Goal: Transaction & Acquisition: Book appointment/travel/reservation

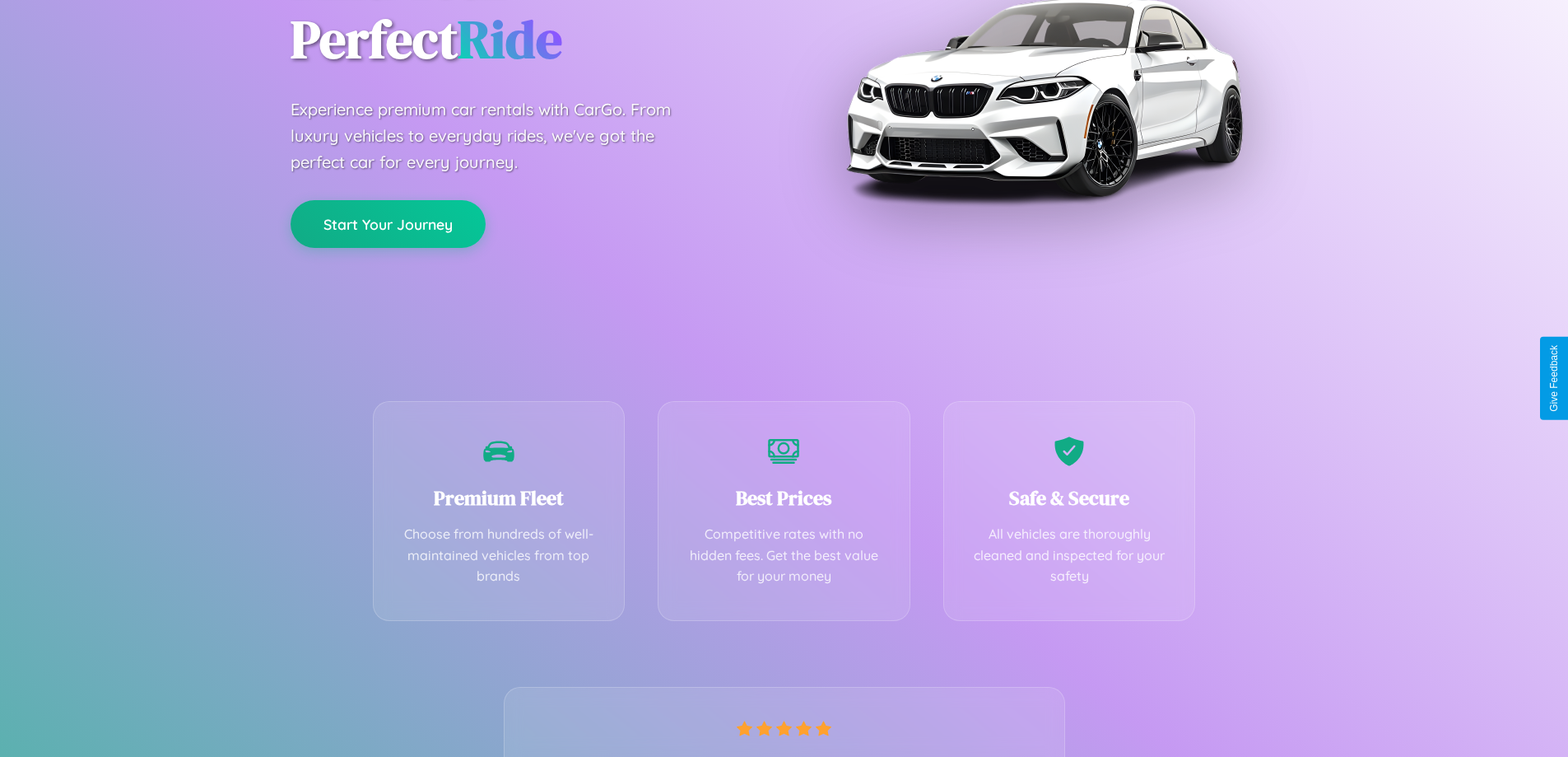
scroll to position [325, 0]
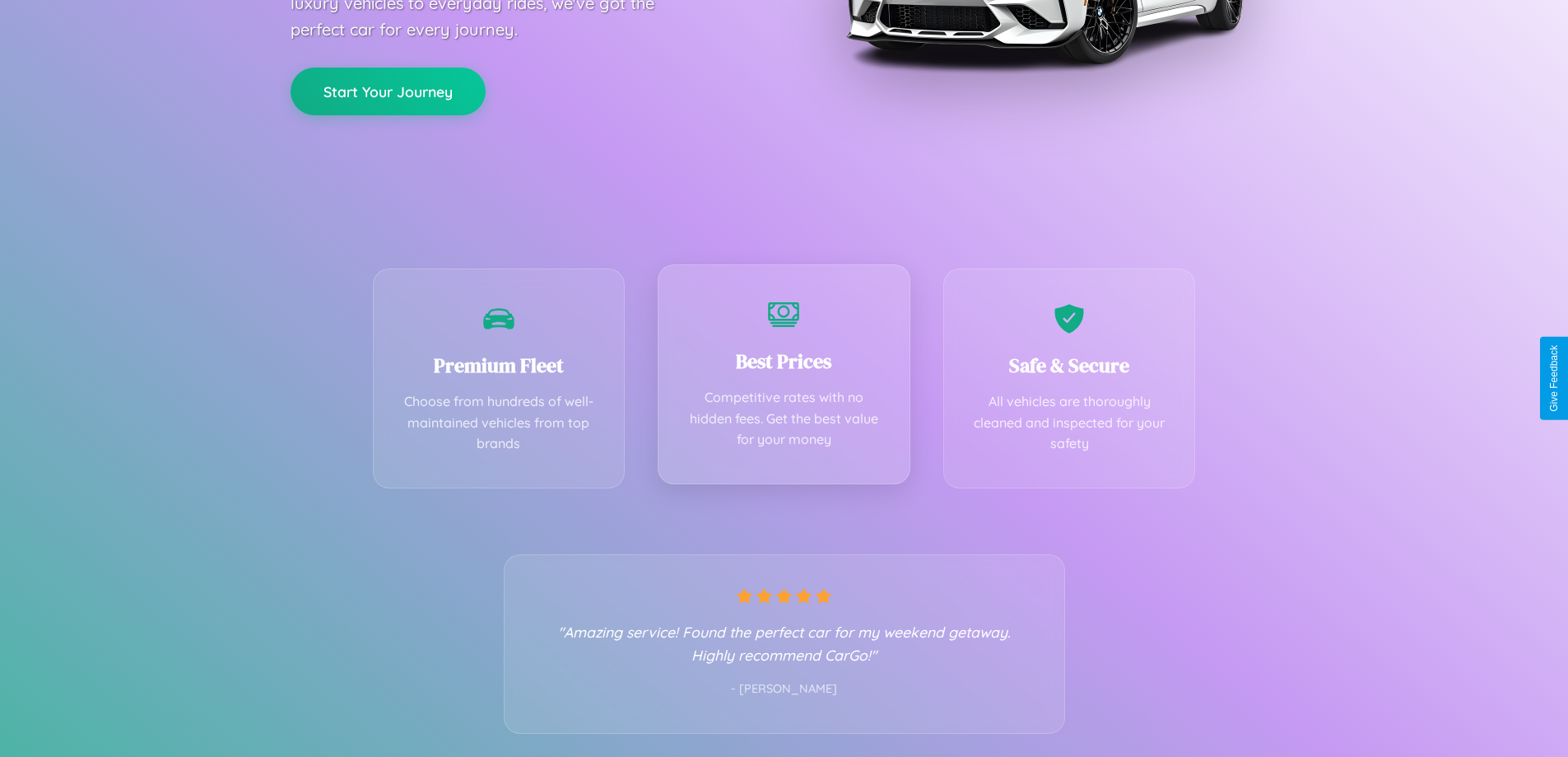
click at [784, 378] on div "Best Prices Competitive rates with no hidden fees. Get the best value for your …" at bounding box center [784, 374] width 253 height 220
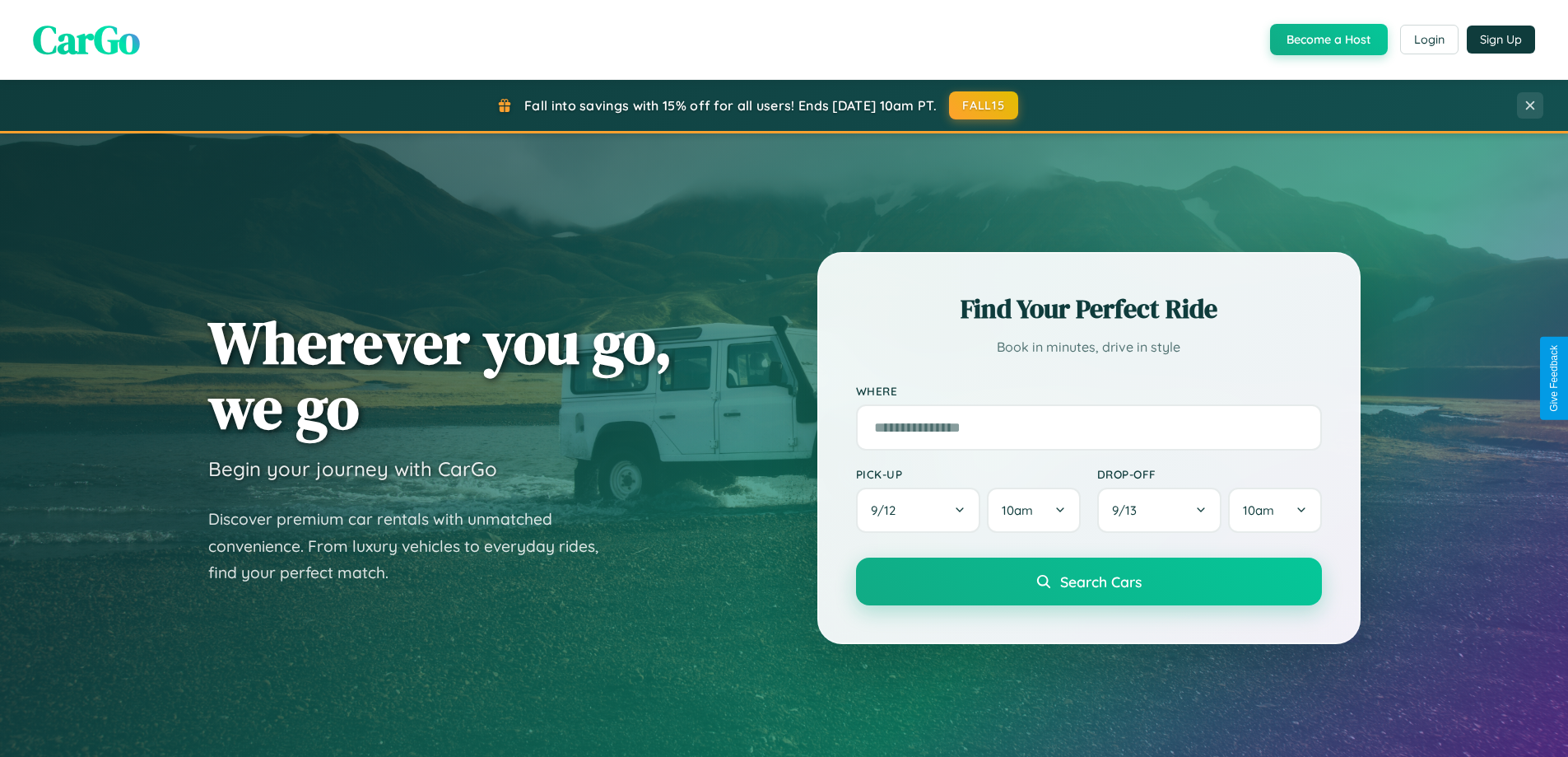
scroll to position [1134, 0]
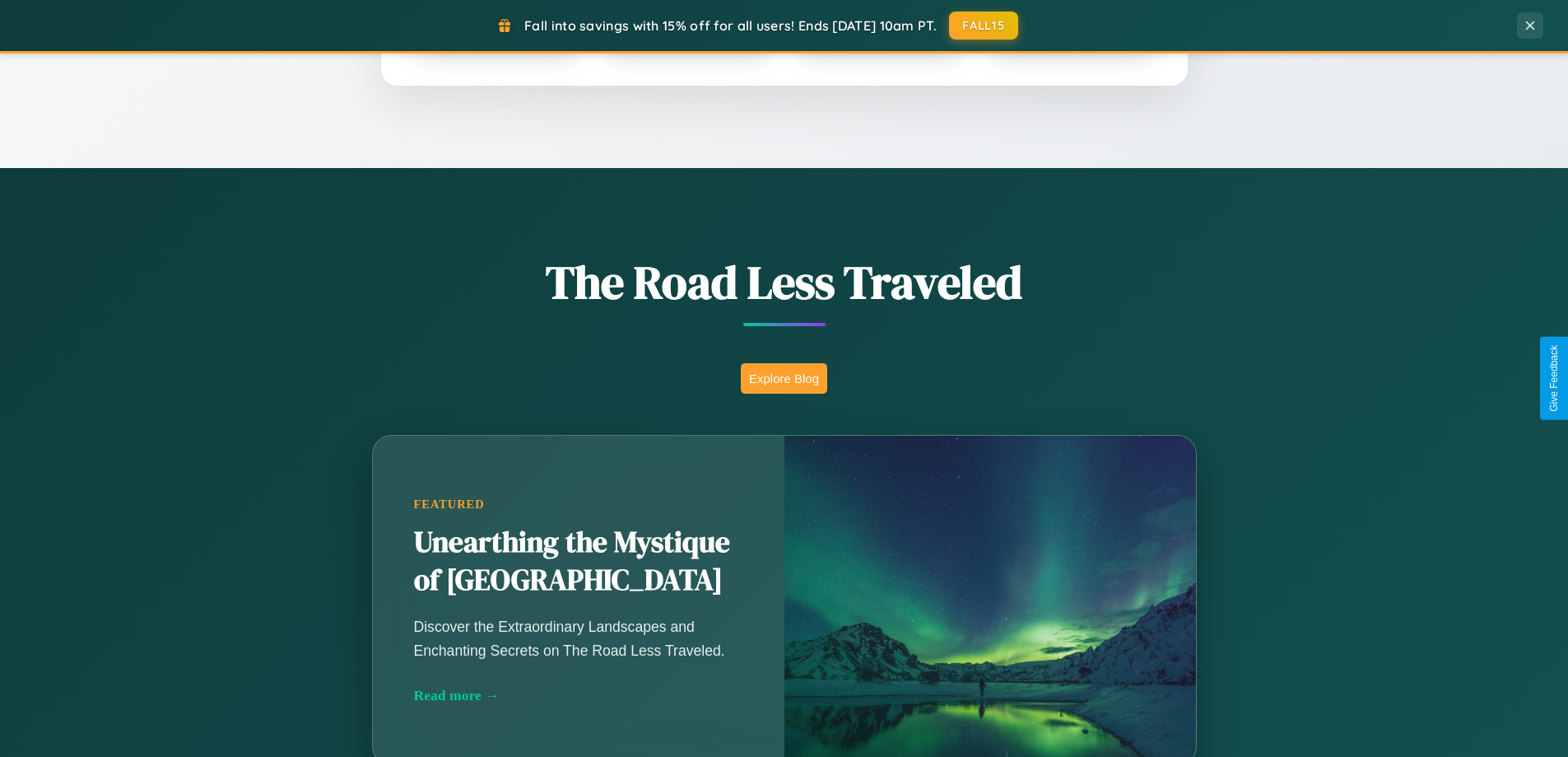
click at [784, 378] on button "Explore Blog" at bounding box center [784, 378] width 86 height 30
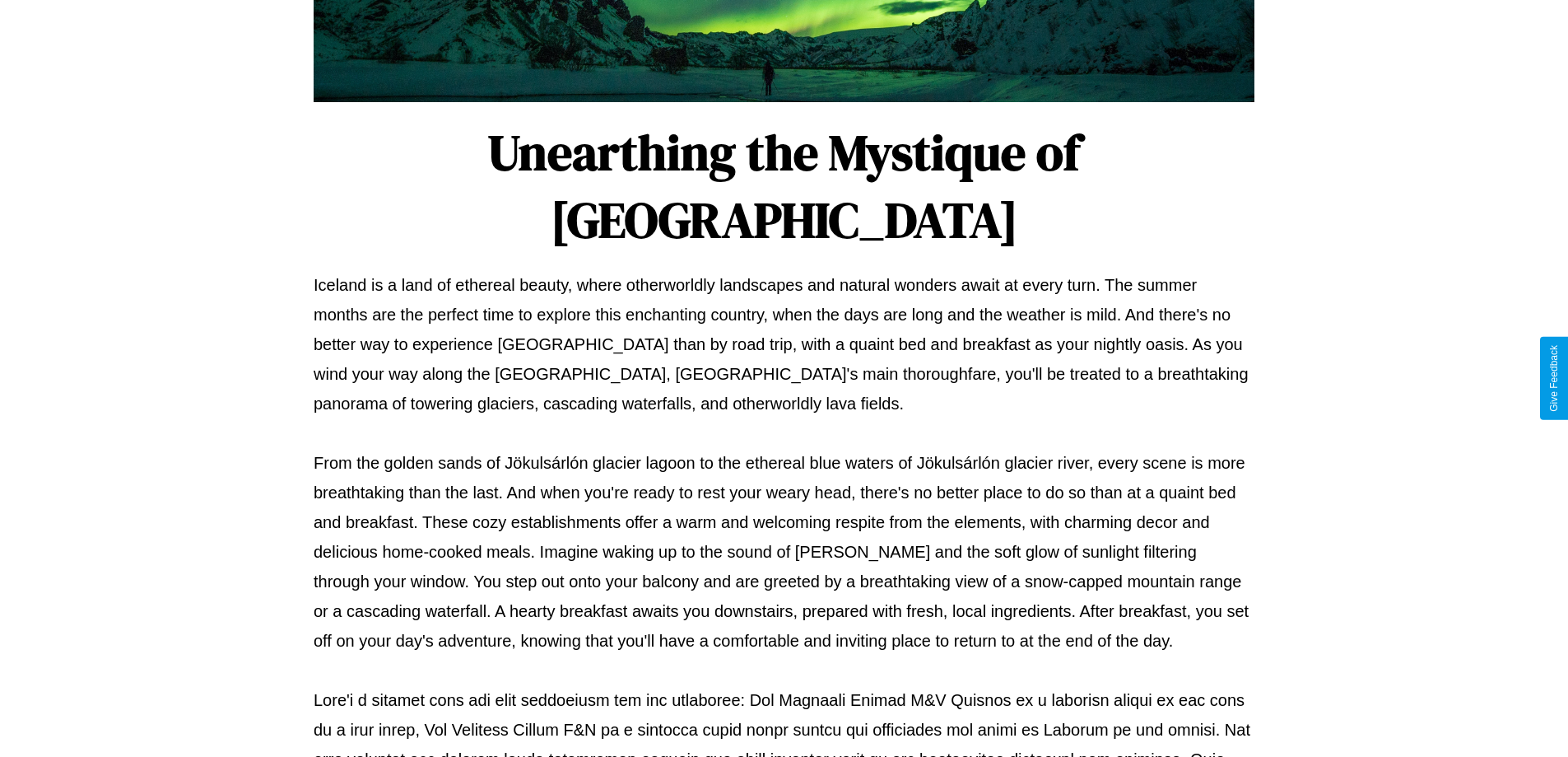
scroll to position [533, 0]
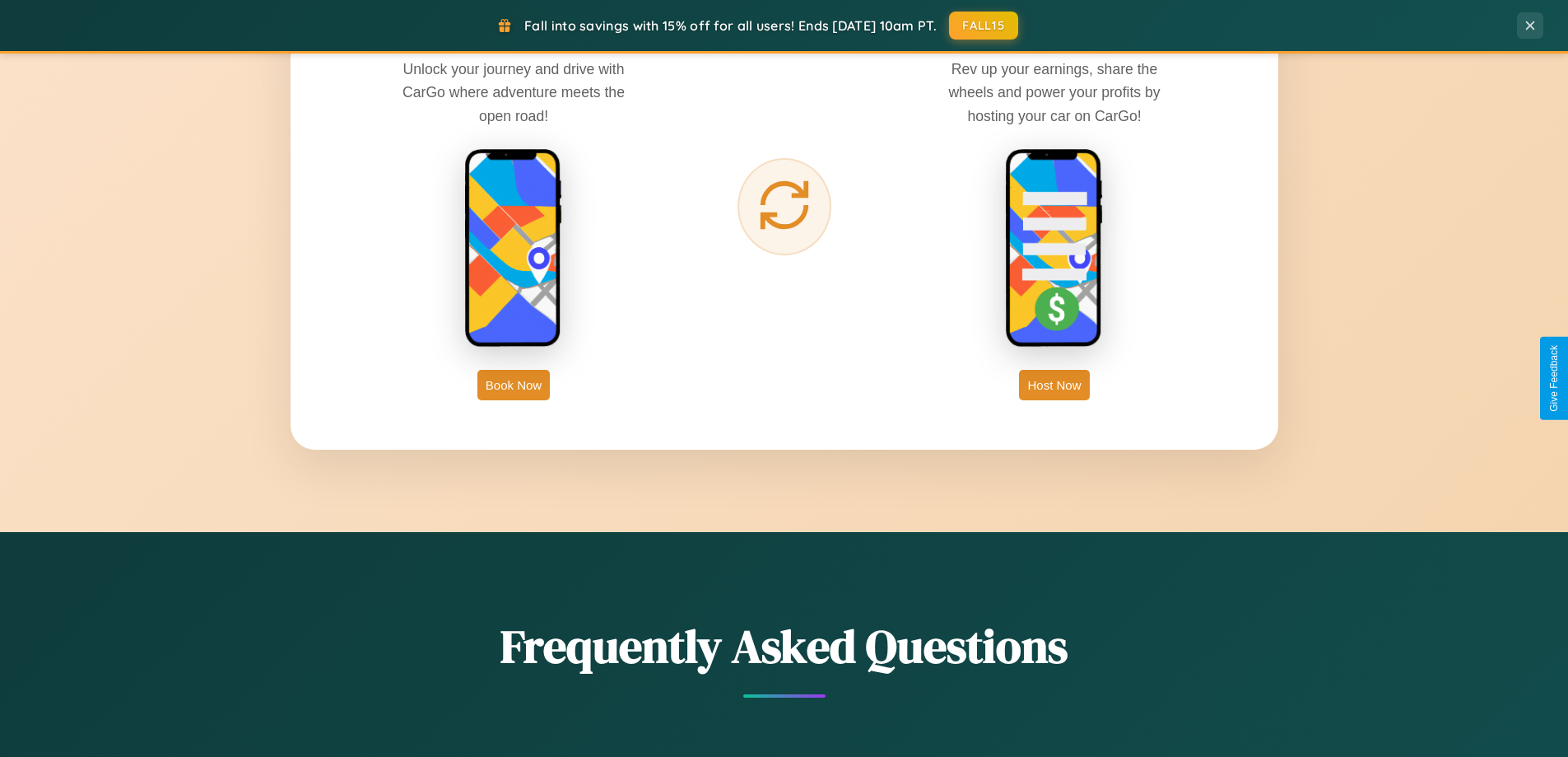
scroll to position [2647, 0]
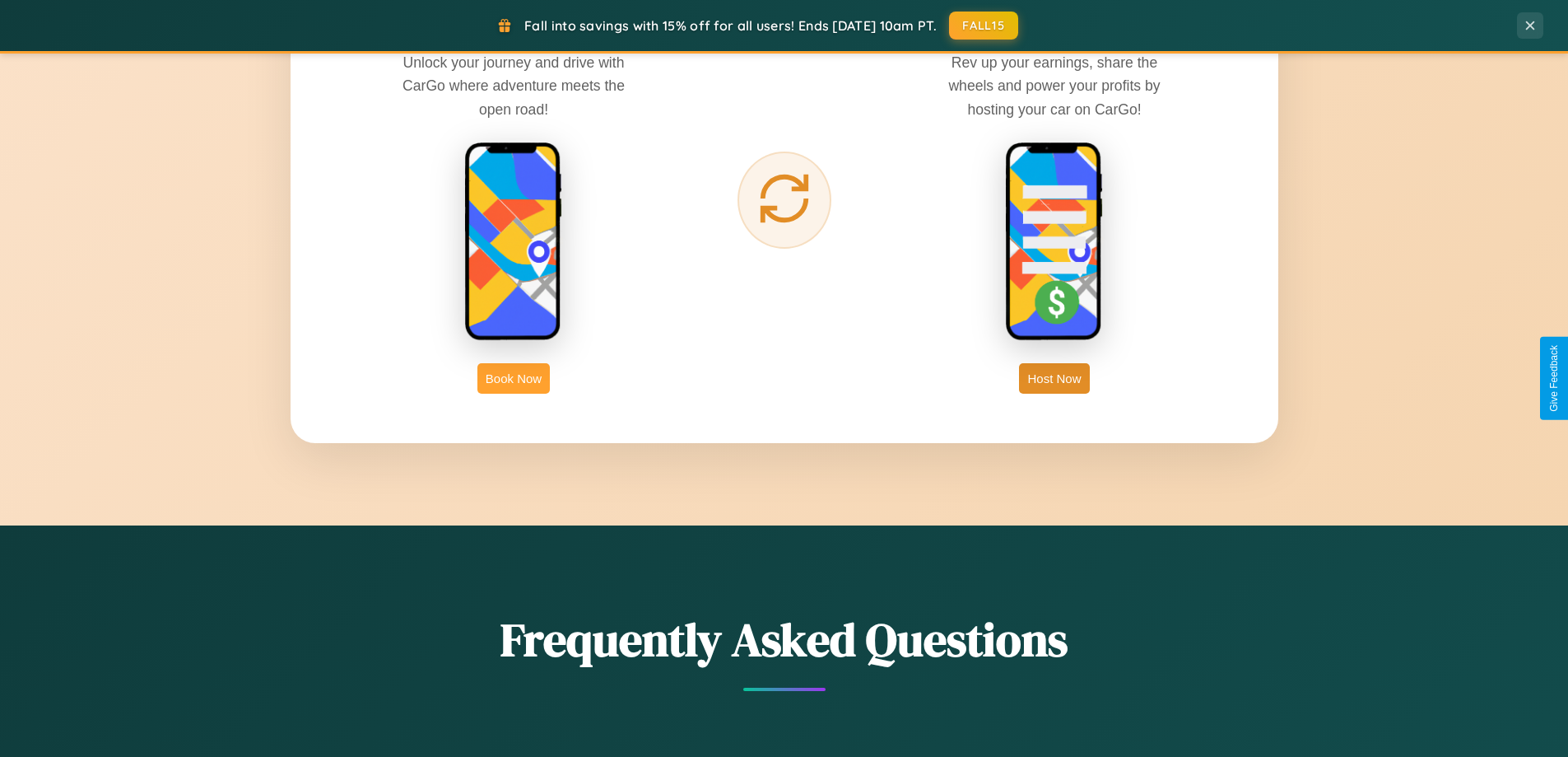
click at [514, 378] on button "Book Now" at bounding box center [513, 378] width 72 height 30
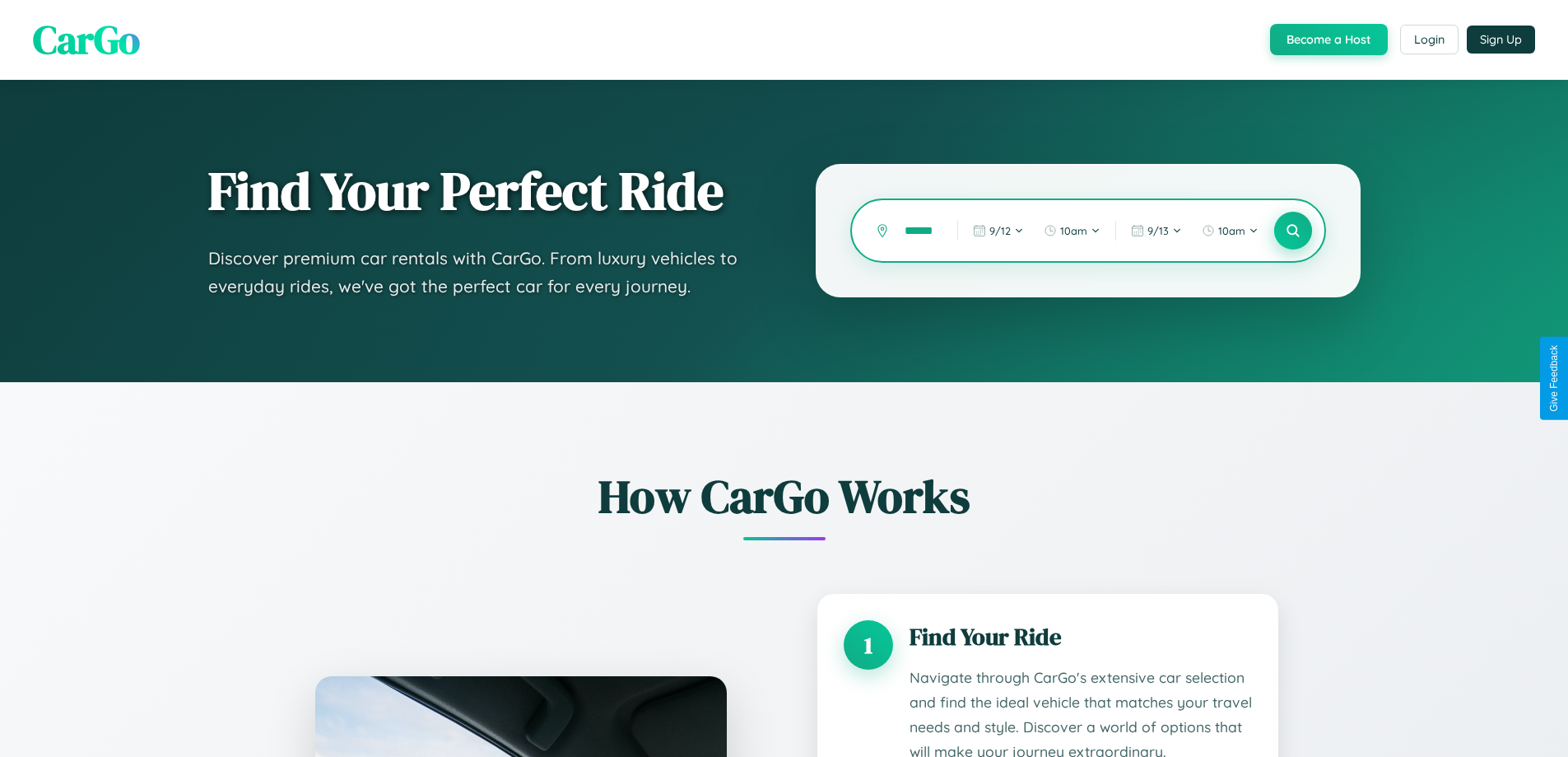
type input "******"
click at [1292, 231] on icon at bounding box center [1293, 231] width 16 height 16
